Goal: Task Accomplishment & Management: Use online tool/utility

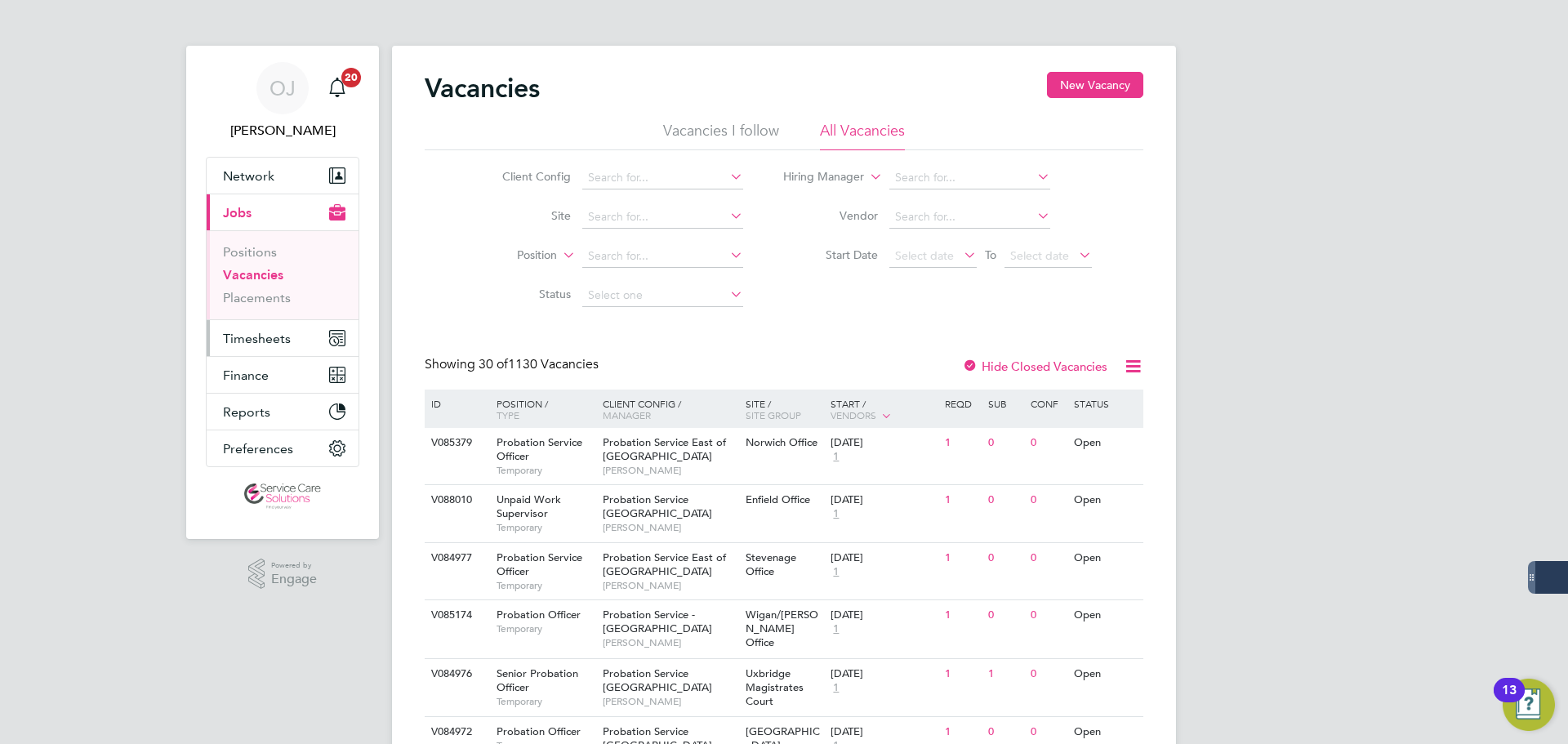
click at [257, 332] on span "Timesheets" at bounding box center [257, 338] width 68 height 16
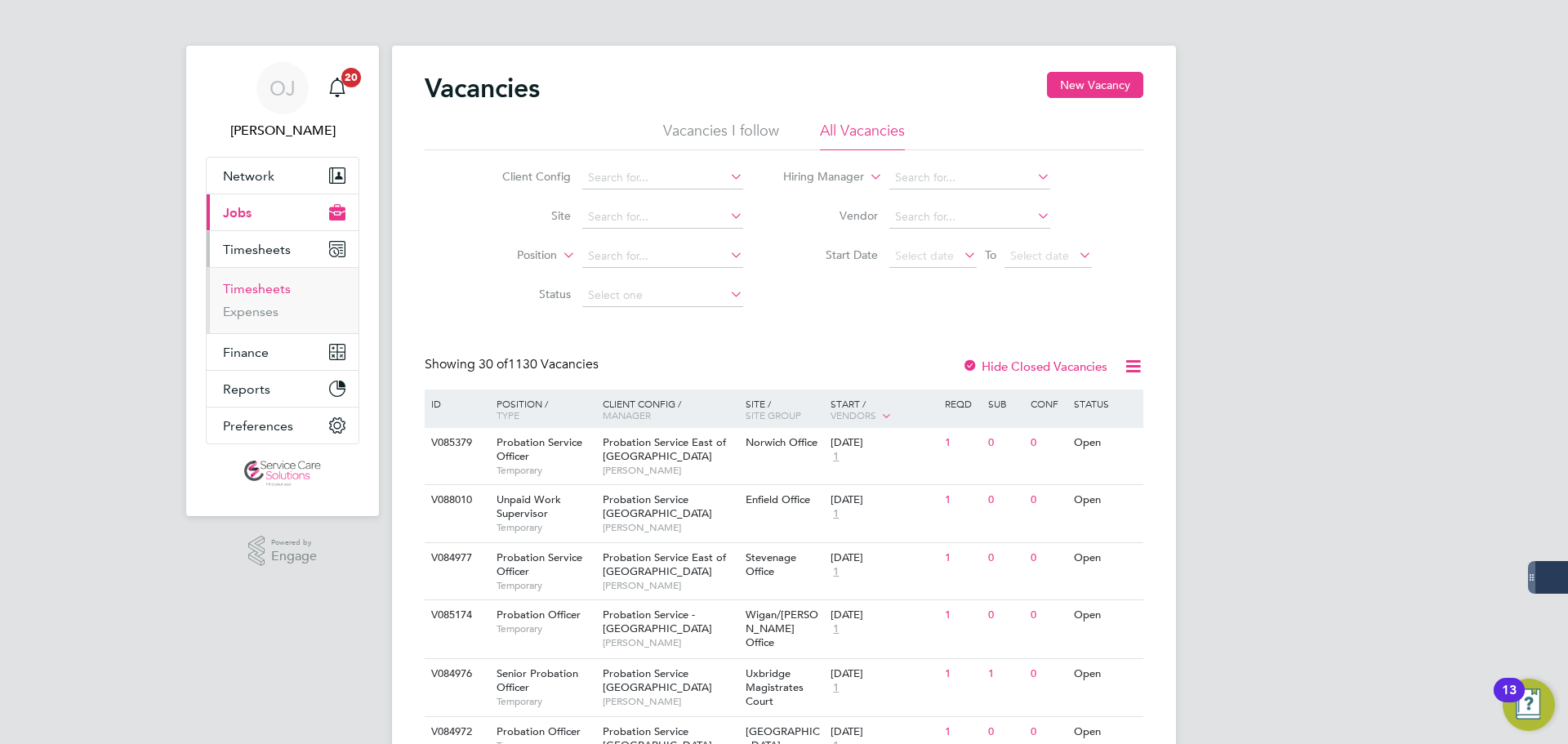
click at [281, 288] on link "Timesheets" at bounding box center [257, 289] width 68 height 16
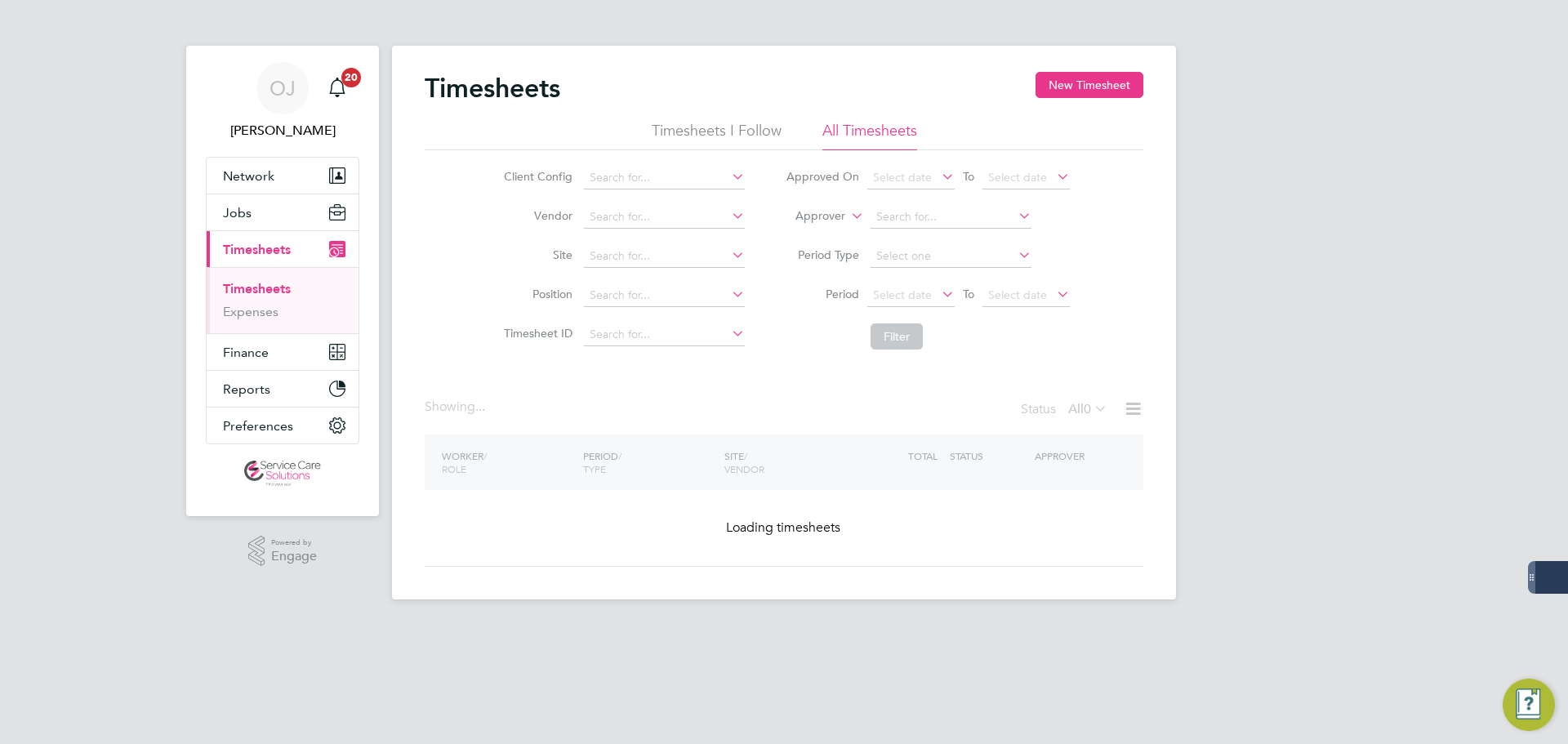
click at [832, 215] on label "Approver" at bounding box center [808, 216] width 74 height 17
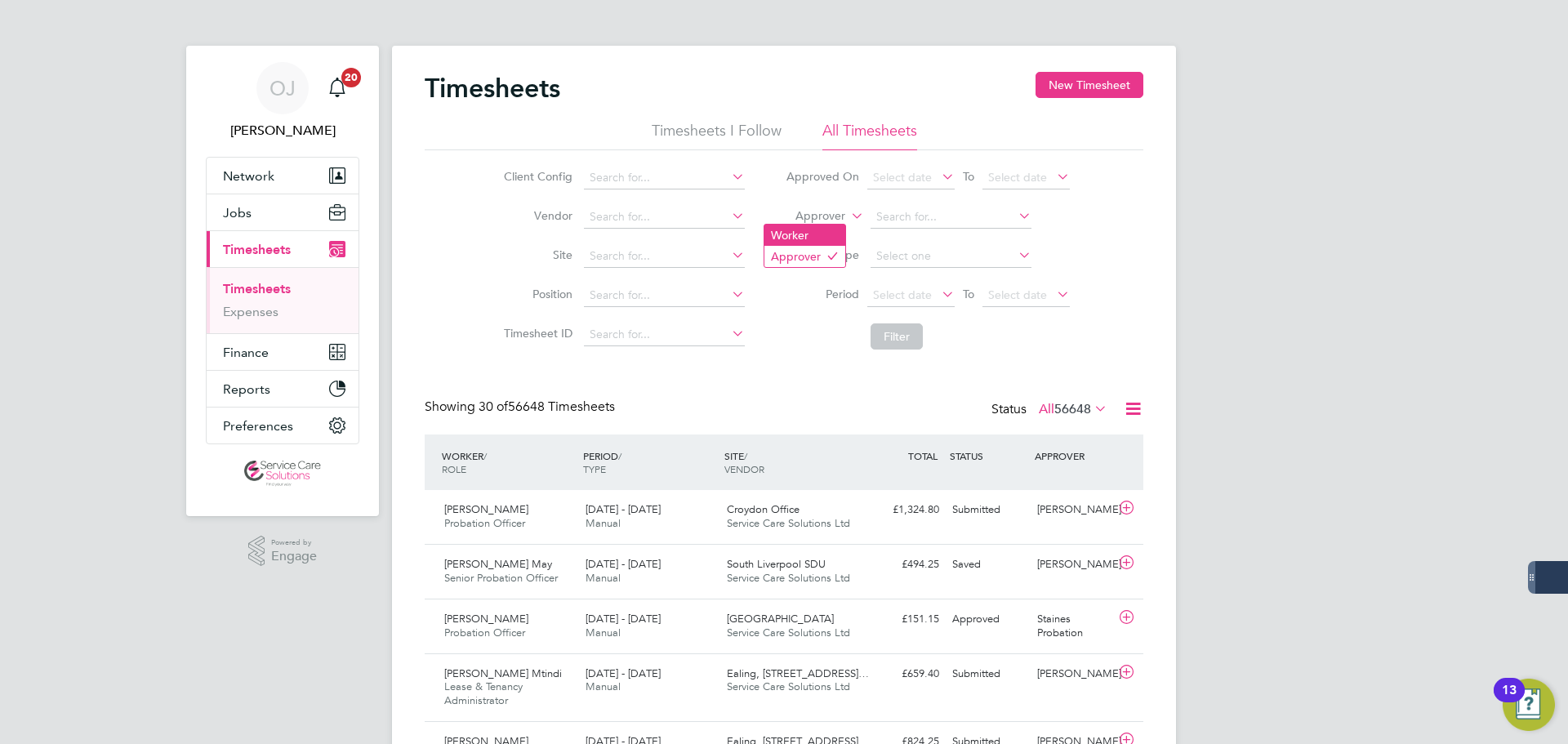
click at [816, 230] on li "Worker" at bounding box center [804, 235] width 81 height 21
click at [907, 221] on input at bounding box center [950, 218] width 160 height 23
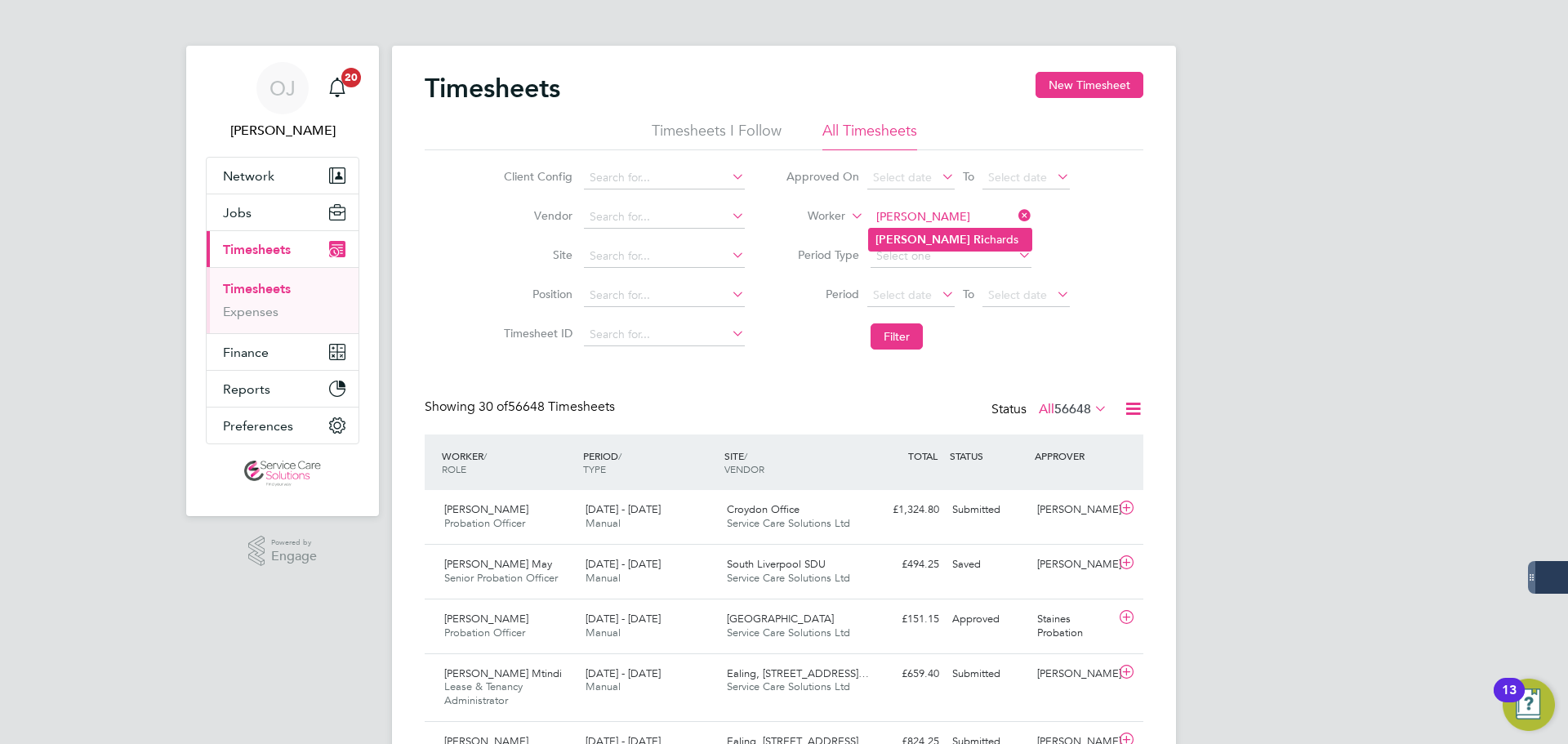
click at [917, 238] on li "[PERSON_NAME]" at bounding box center [949, 239] width 162 height 22
type input "[PERSON_NAME]"
click at [902, 336] on button "Filter" at bounding box center [897, 336] width 53 height 26
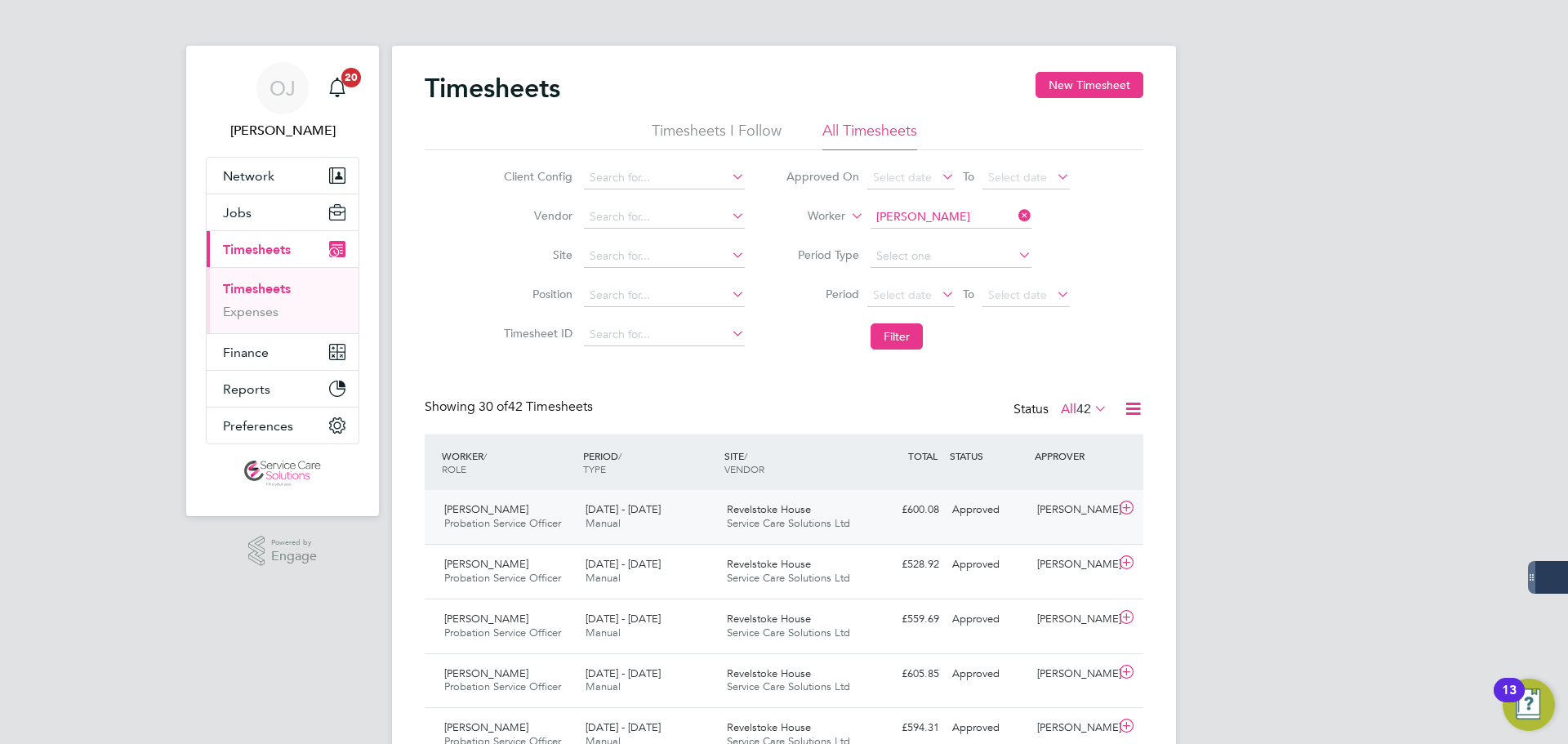
click at [853, 514] on div "Revelstoke House Service Care Solutions Ltd" at bounding box center [790, 516] width 141 height 41
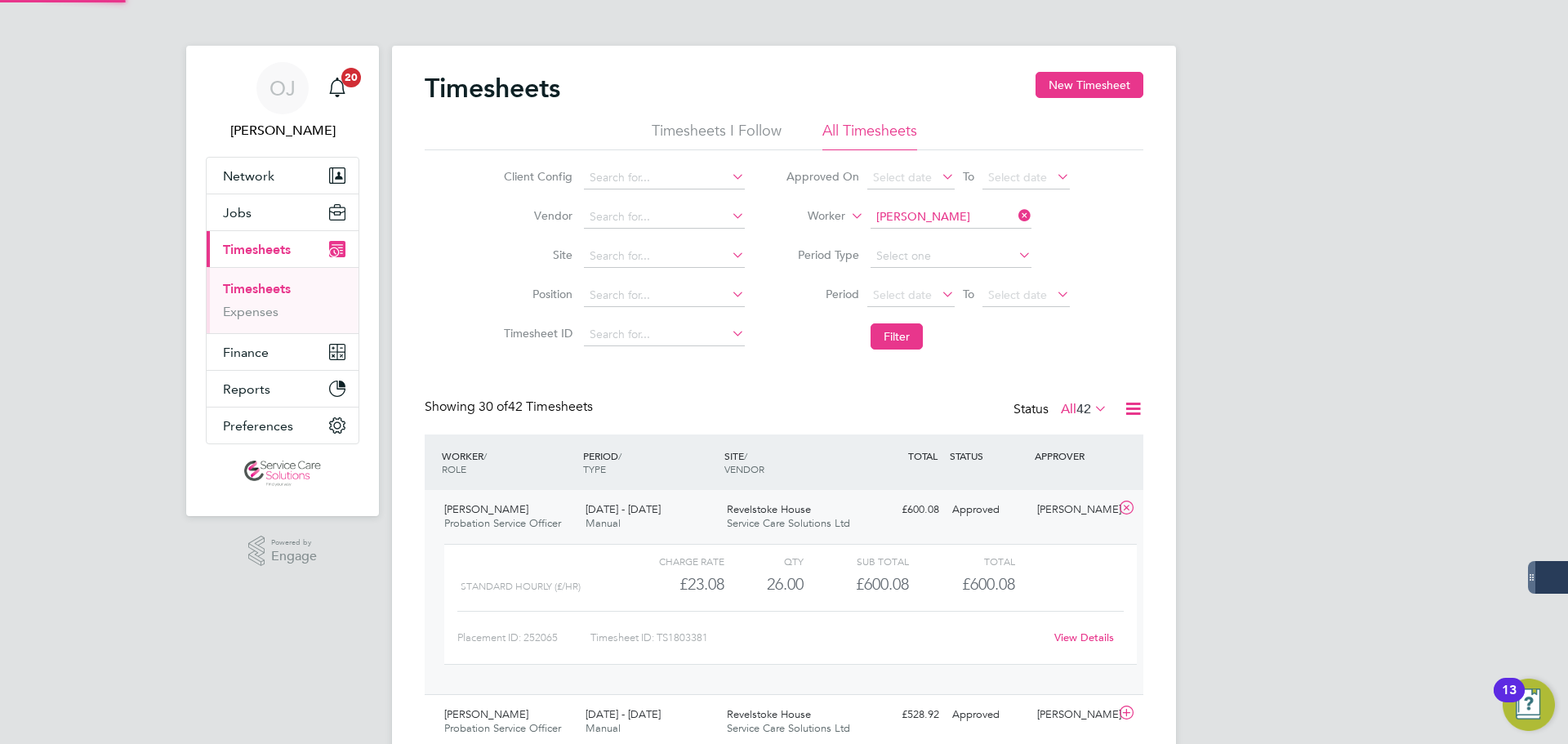
click at [853, 514] on div "Revelstoke House Service Care Solutions Ltd" at bounding box center [790, 516] width 141 height 41
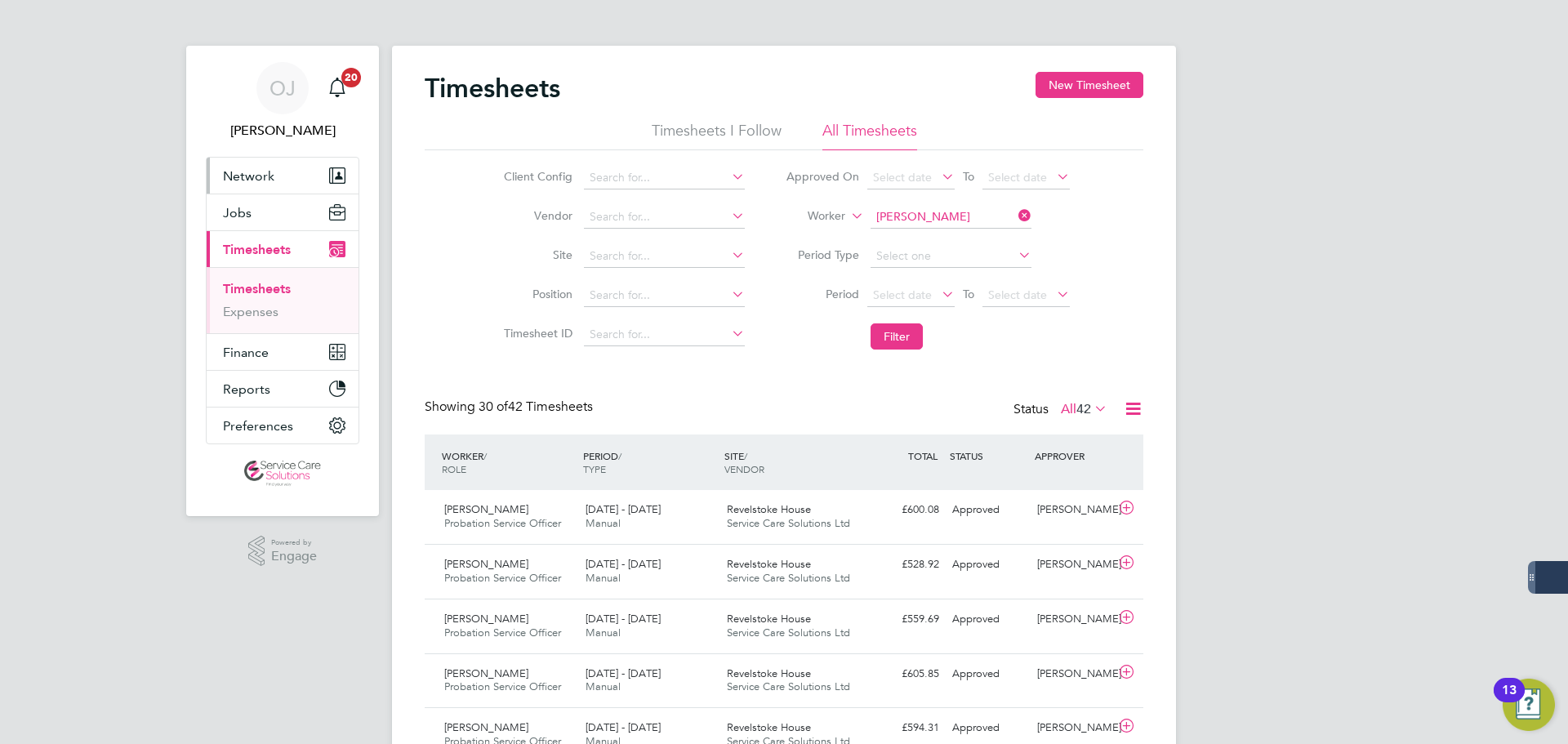
click at [267, 185] on button "Network" at bounding box center [282, 175] width 152 height 36
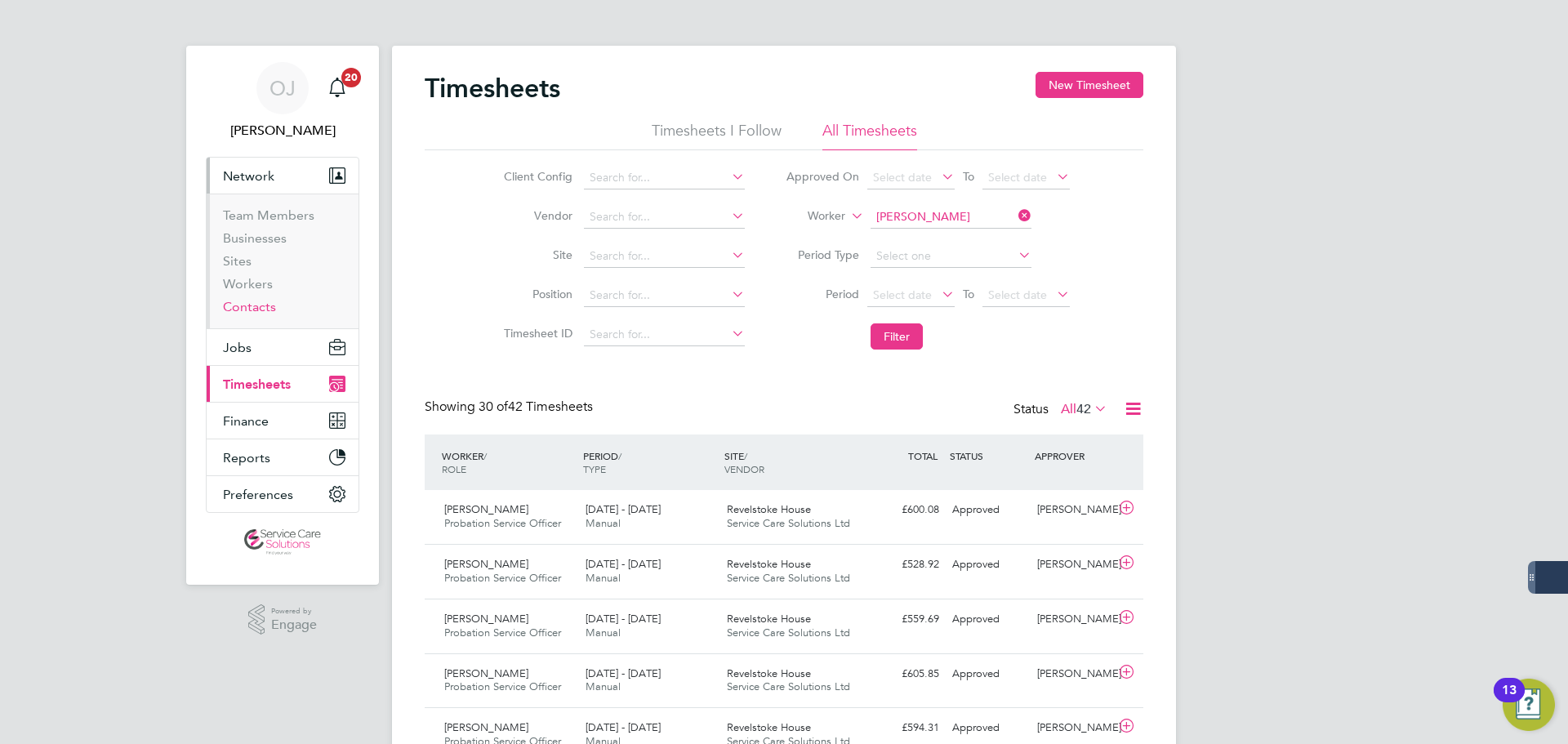
click at [248, 309] on link "Contacts" at bounding box center [249, 306] width 53 height 16
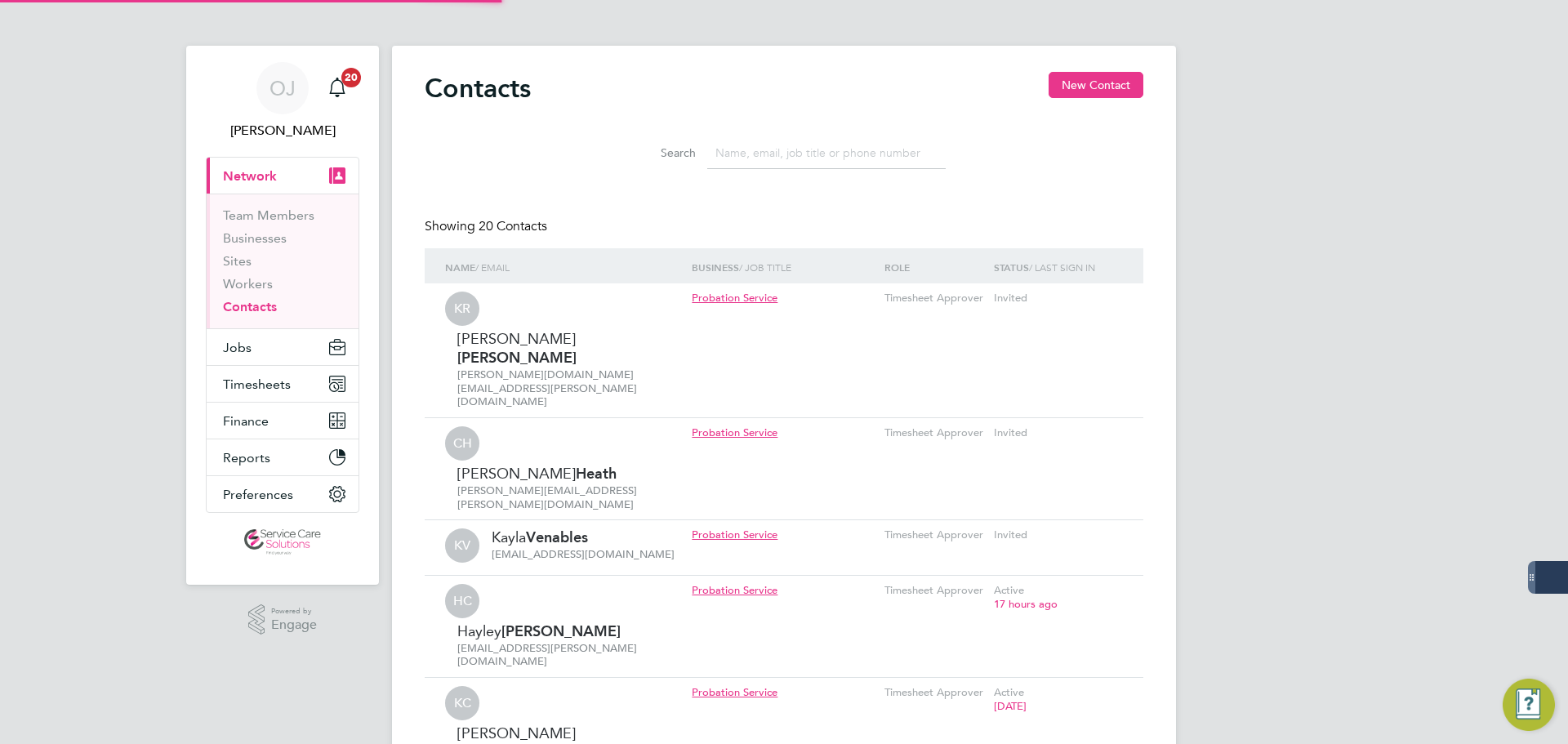
click at [756, 164] on input at bounding box center [826, 153] width 238 height 32
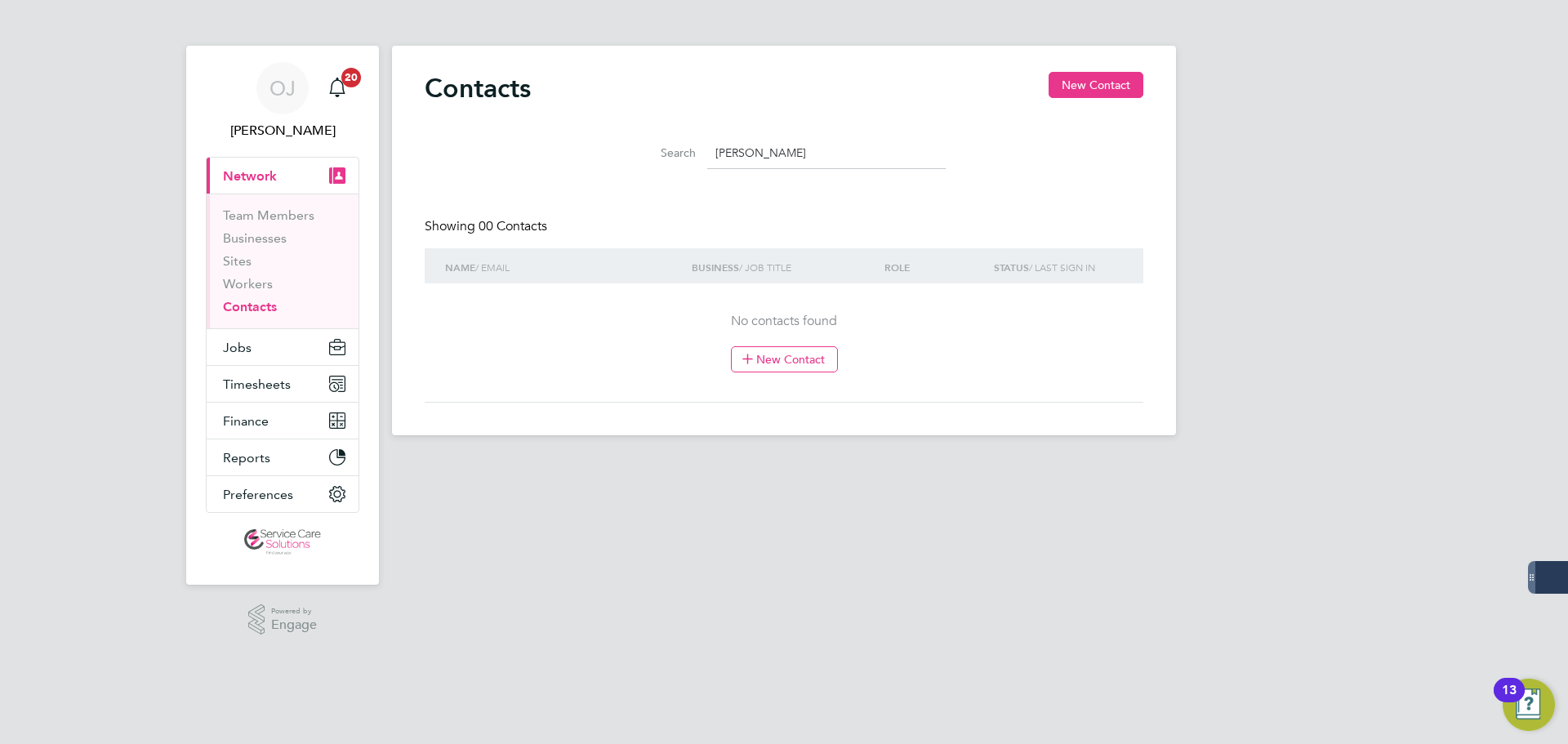
drag, startPoint x: 809, startPoint y: 154, endPoint x: 545, endPoint y: 150, distance: 264.0
click at [545, 150] on div "Search [PERSON_NAME]" at bounding box center [784, 149] width 719 height 56
type input "[PERSON_NAME]"
